Goal: Task Accomplishment & Management: Manage account settings

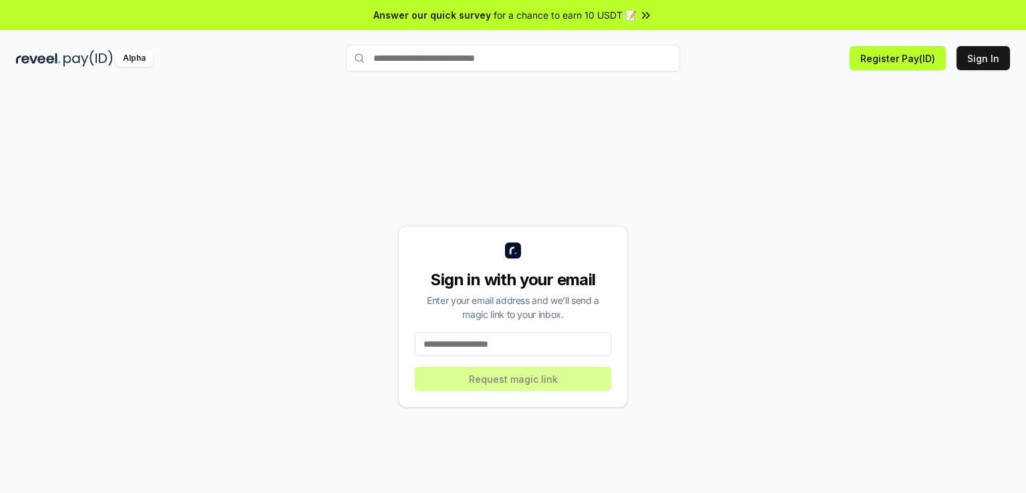
click at [502, 343] on input at bounding box center [513, 344] width 196 height 24
drag, startPoint x: 455, startPoint y: 332, endPoint x: 455, endPoint y: 343, distance: 10.7
click at [454, 335] on input at bounding box center [513, 344] width 196 height 24
click at [456, 340] on input at bounding box center [513, 344] width 196 height 24
paste input "**********"
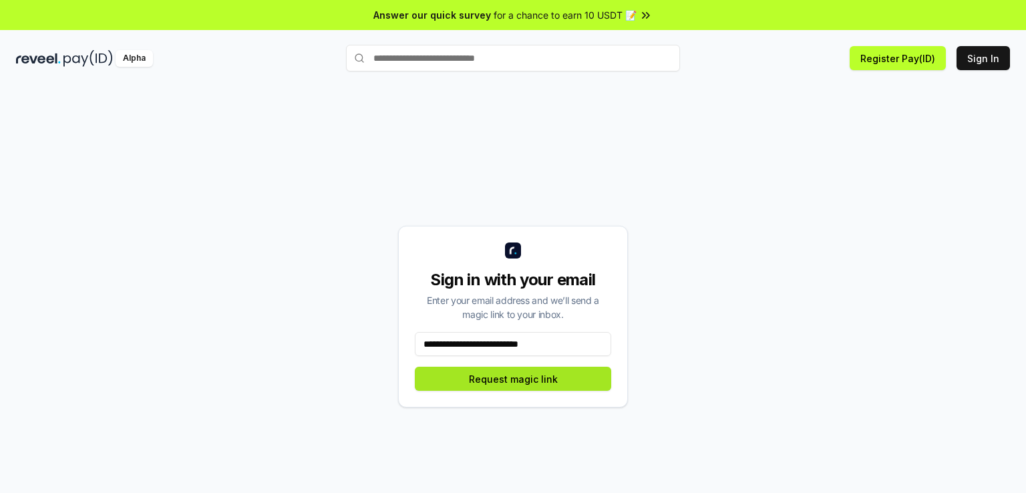
type input "**********"
click at [494, 383] on button "Request magic link" at bounding box center [513, 379] width 196 height 24
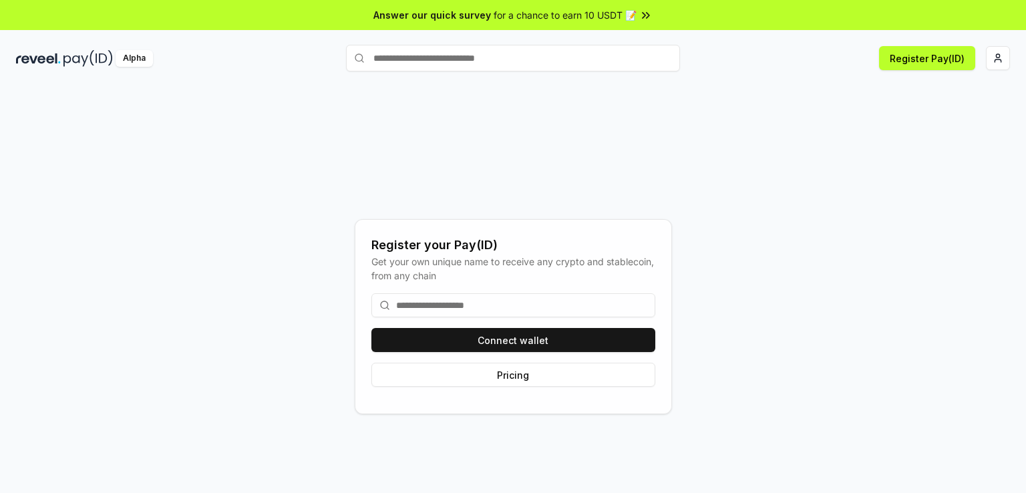
click at [187, 307] on div "Register your Pay(ID) Get your own unique name to receive any crypto and stable…" at bounding box center [513, 316] width 994 height 429
click at [404, 304] on input at bounding box center [513, 305] width 284 height 24
paste input "******"
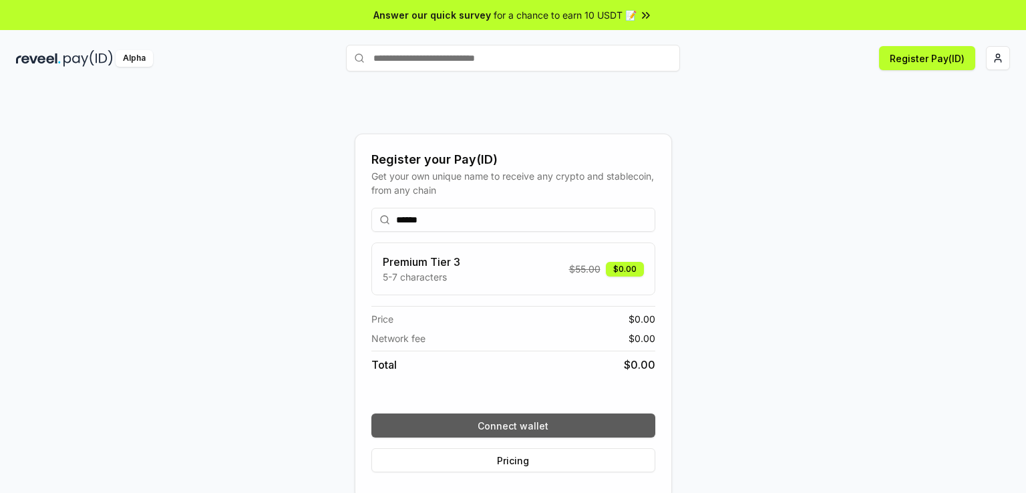
type input "******"
click at [513, 430] on button "Connect wallet" at bounding box center [513, 425] width 284 height 24
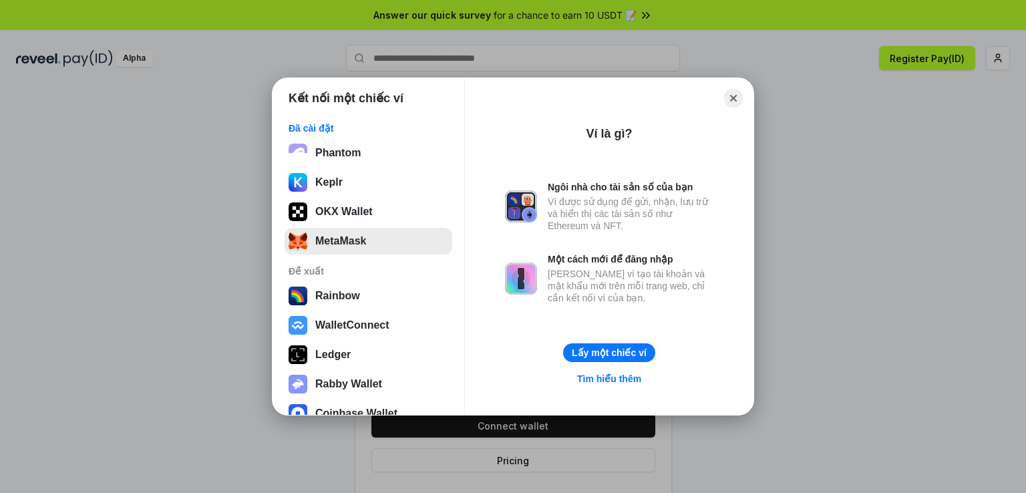
click at [382, 244] on button "MetaMask" at bounding box center [369, 241] width 168 height 27
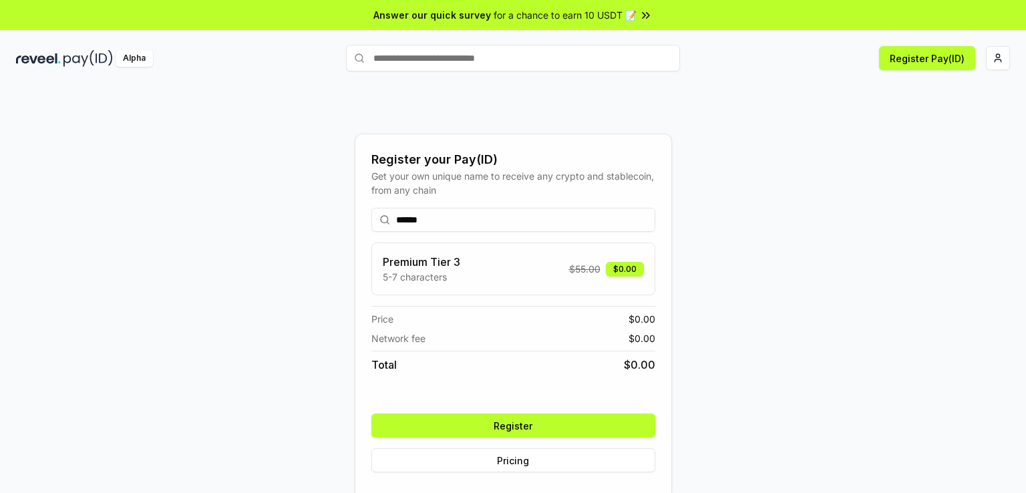
click at [536, 427] on button "Register" at bounding box center [513, 425] width 284 height 24
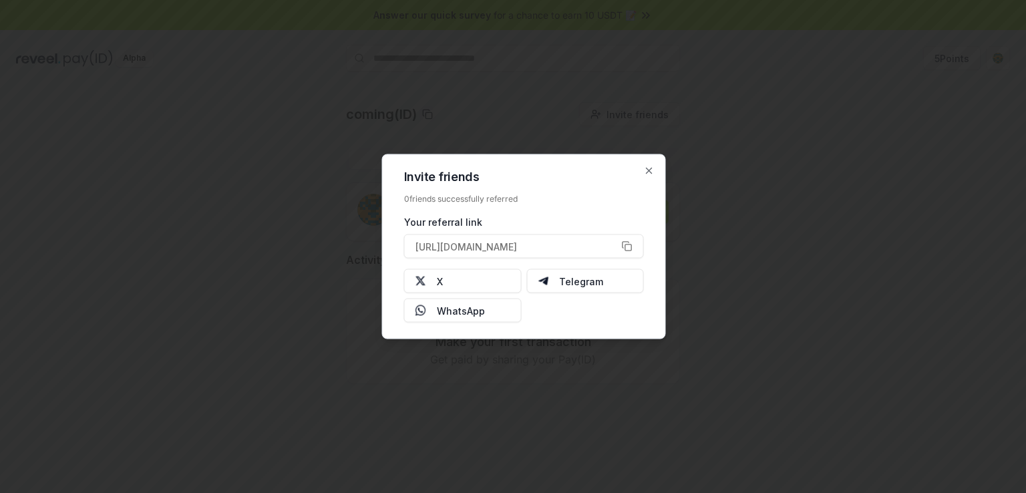
click at [715, 315] on div at bounding box center [513, 246] width 1026 height 493
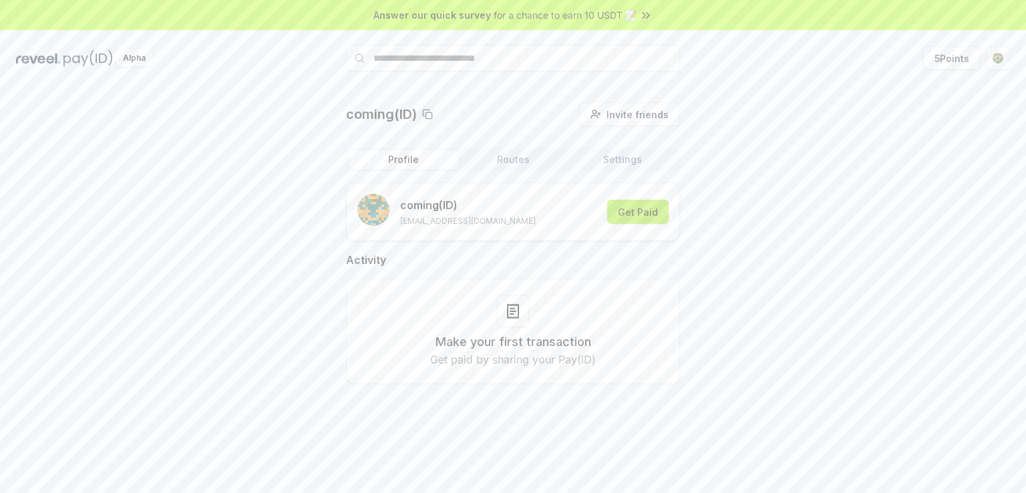
click at [637, 206] on button "Get Paid" at bounding box center [637, 212] width 61 height 24
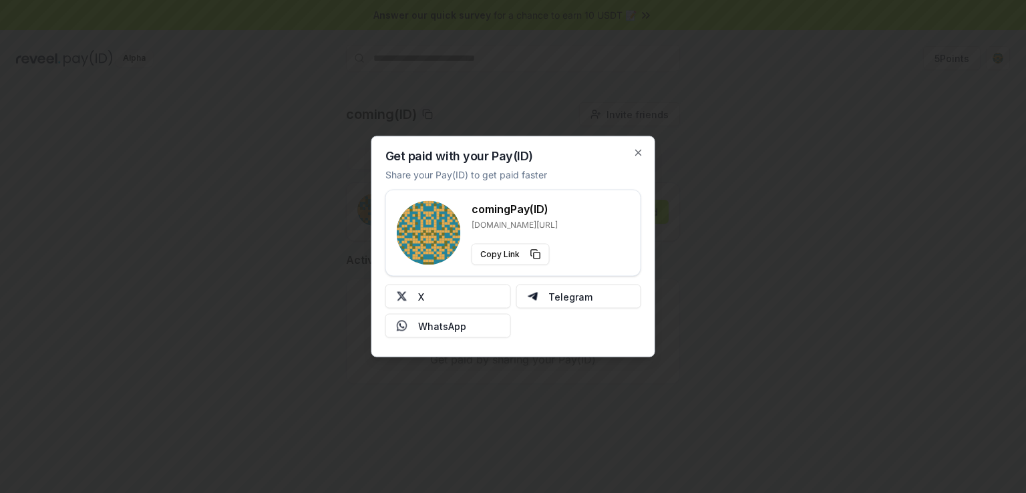
click at [808, 270] on div at bounding box center [513, 246] width 1026 height 493
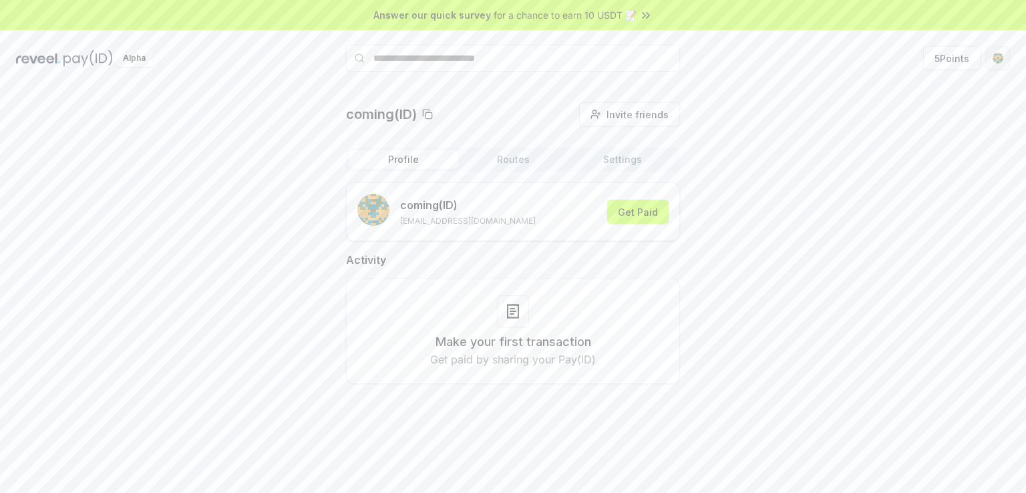
click at [994, 54] on html "Answer our quick survey for a chance to earn 10 USDT 📝 Alpha 5 Points coming(ID…" at bounding box center [513, 246] width 1026 height 493
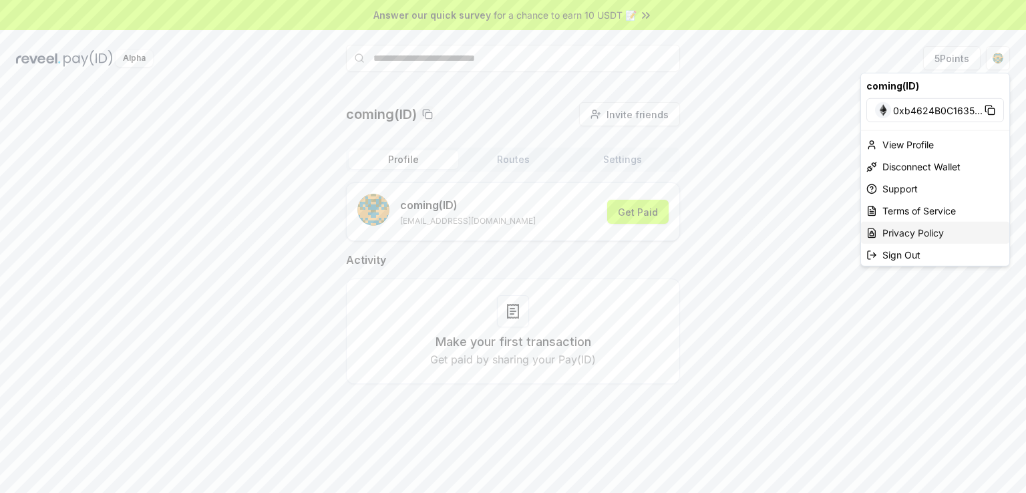
click at [955, 228] on div "Privacy Policy" at bounding box center [935, 233] width 148 height 22
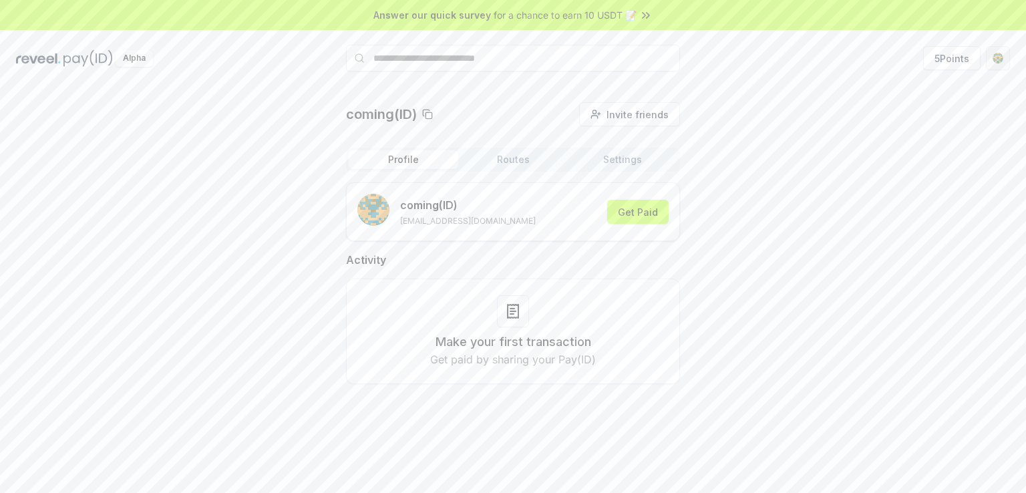
click at [995, 51] on html "Answer our quick survey for a chance to earn 10 USDT 📝 Alpha 5 Points coming(ID…" at bounding box center [513, 246] width 1026 height 493
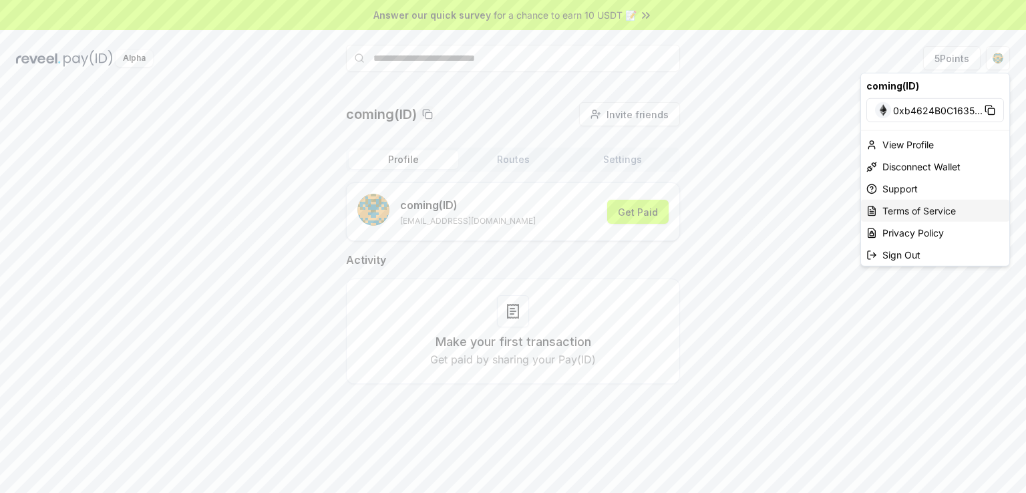
click at [896, 209] on div "Terms of Service" at bounding box center [935, 211] width 148 height 22
click at [994, 59] on html "Answer our quick survey for a chance to earn 10 USDT 📝 Alpha 5 Points coming(ID…" at bounding box center [513, 246] width 1026 height 493
click at [909, 141] on div "View Profile" at bounding box center [935, 145] width 148 height 22
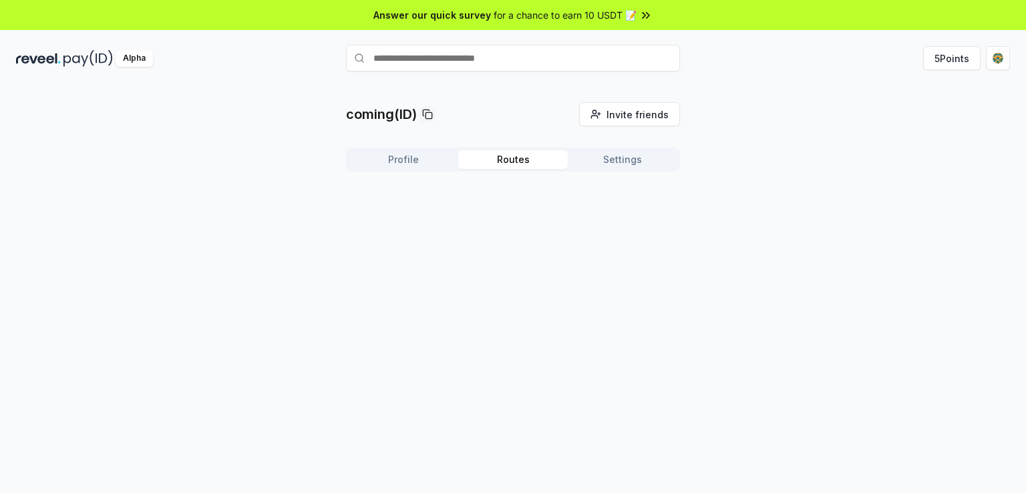
click at [518, 152] on button "Routes" at bounding box center [513, 159] width 110 height 19
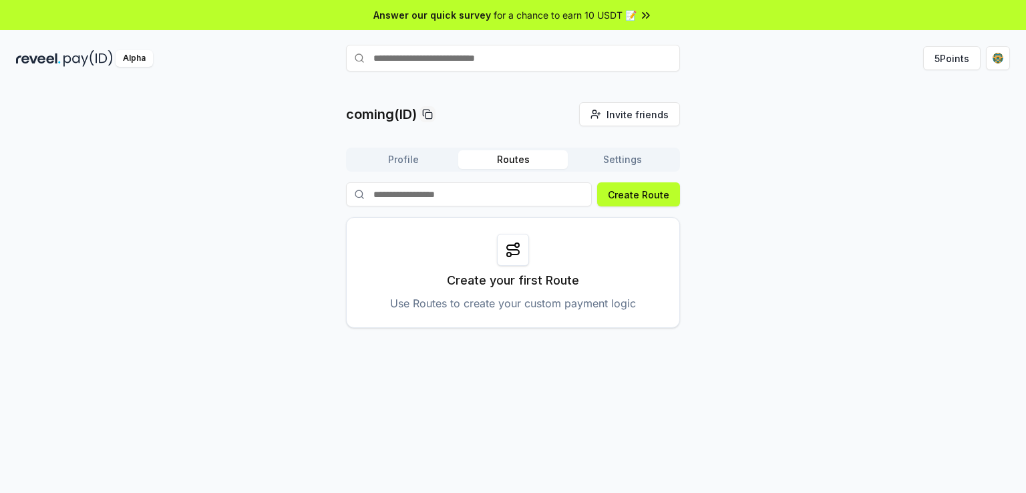
click at [620, 161] on button "Settings" at bounding box center [623, 159] width 110 height 19
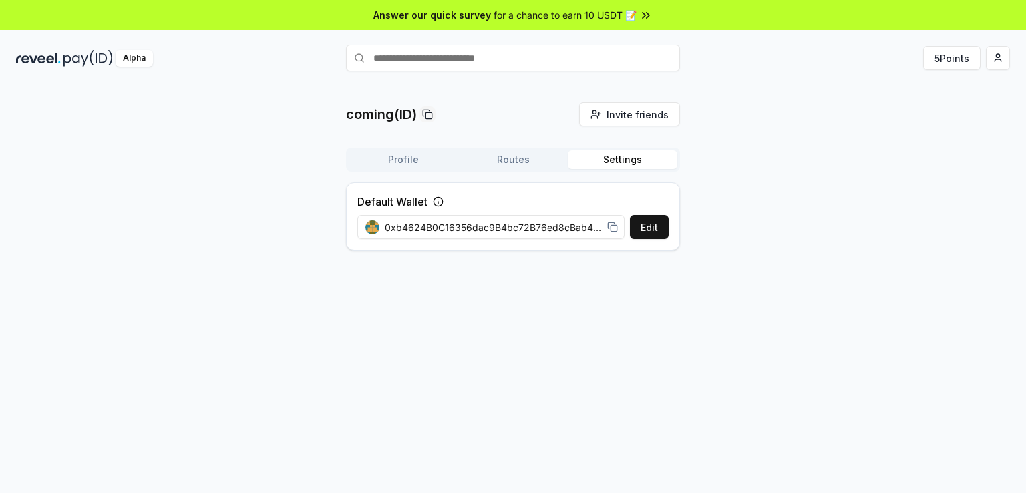
click at [886, 200] on div "coming(ID) Invite friends Invite Profile Routes Settings Default Wallet Edit 0x…" at bounding box center [513, 181] width 994 height 159
